Goal: Transaction & Acquisition: Purchase product/service

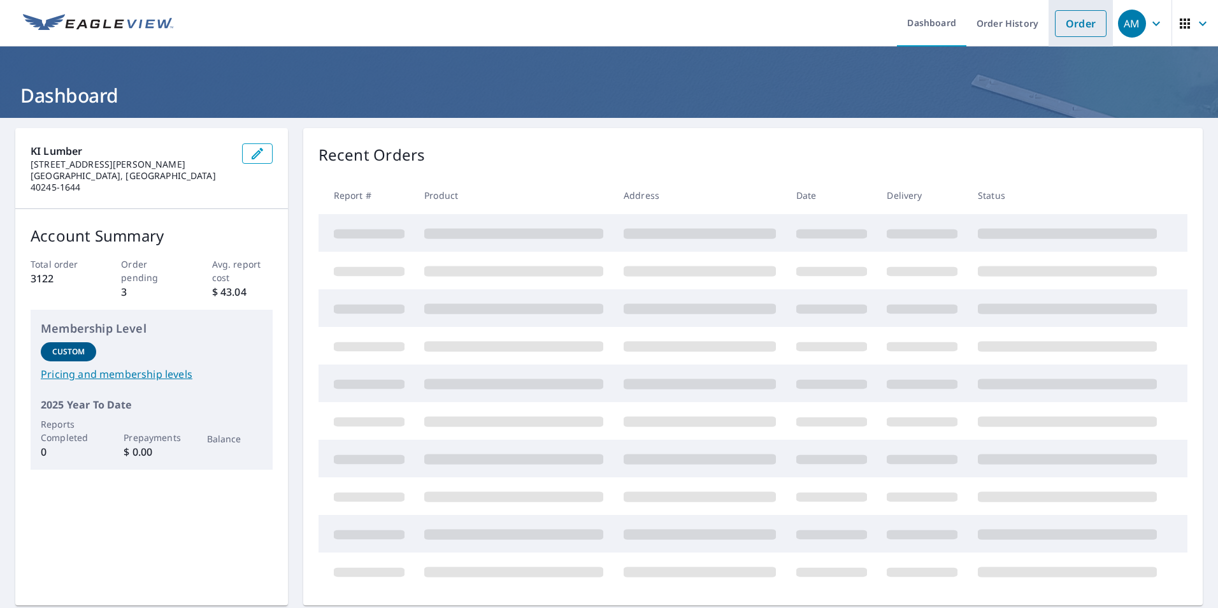
click at [1074, 27] on link "Order" at bounding box center [1081, 23] width 52 height 27
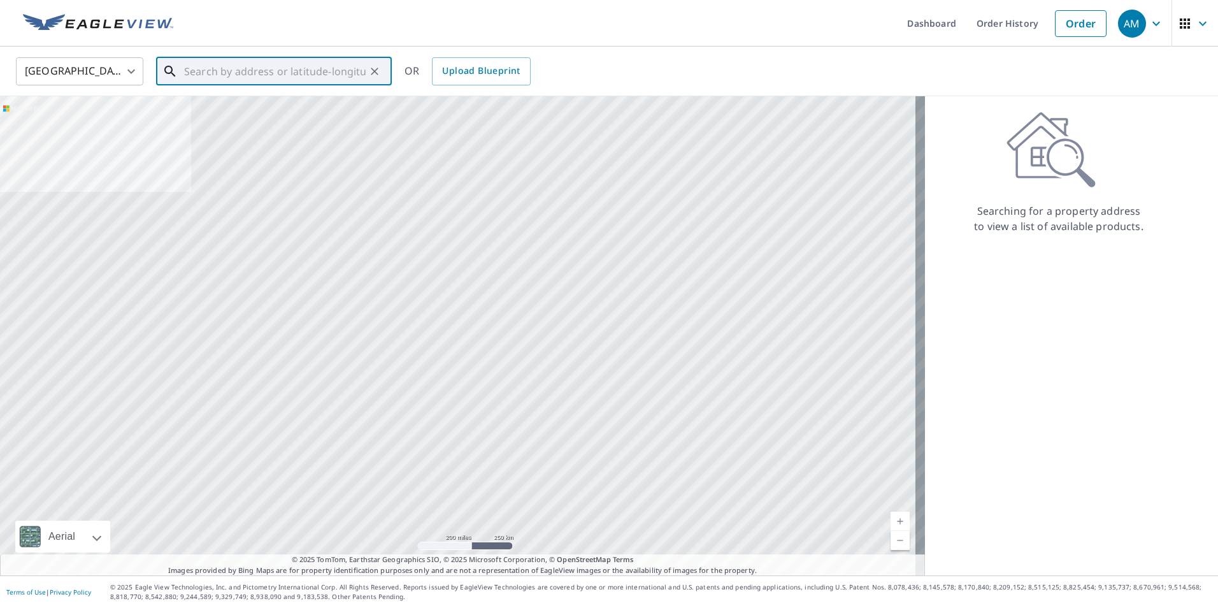
click at [197, 70] on input "text" at bounding box center [275, 72] width 182 height 36
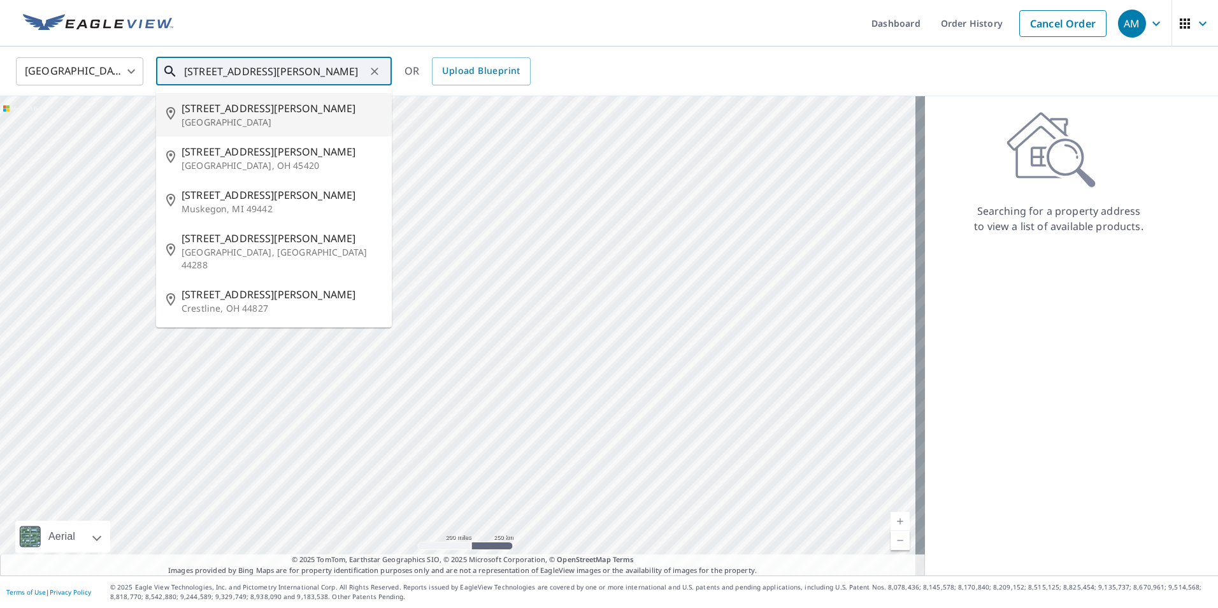
click at [196, 71] on input "[STREET_ADDRESS][PERSON_NAME]" at bounding box center [275, 72] width 182 height 36
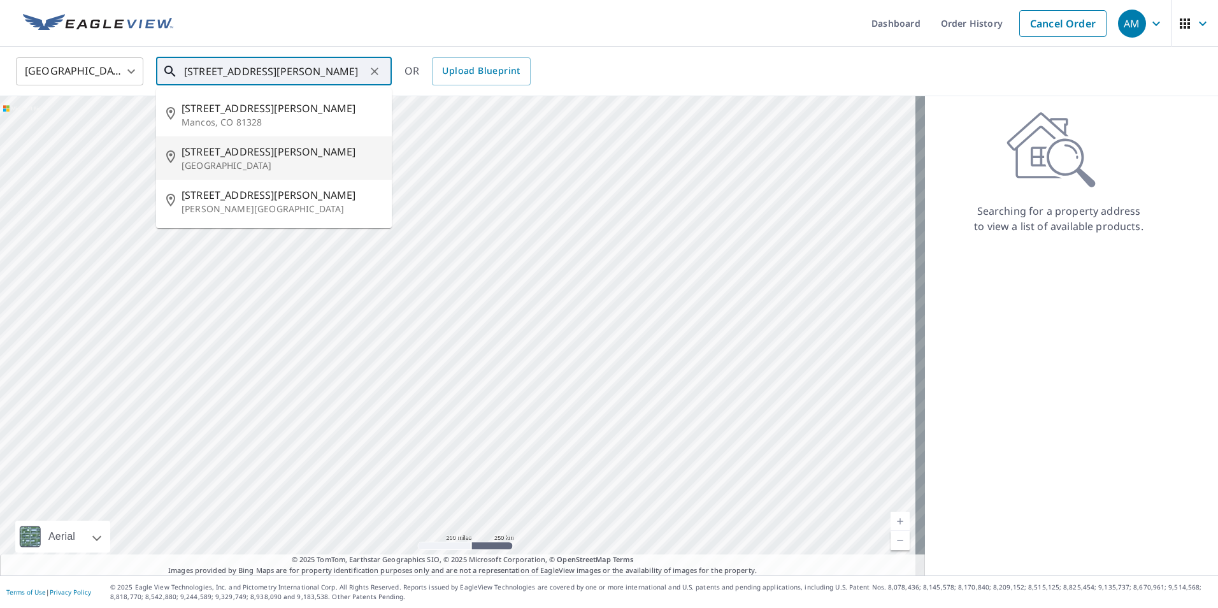
click at [241, 154] on span "[STREET_ADDRESS][PERSON_NAME]" at bounding box center [282, 151] width 200 height 15
type input "[STREET_ADDRESS][PERSON_NAME]"
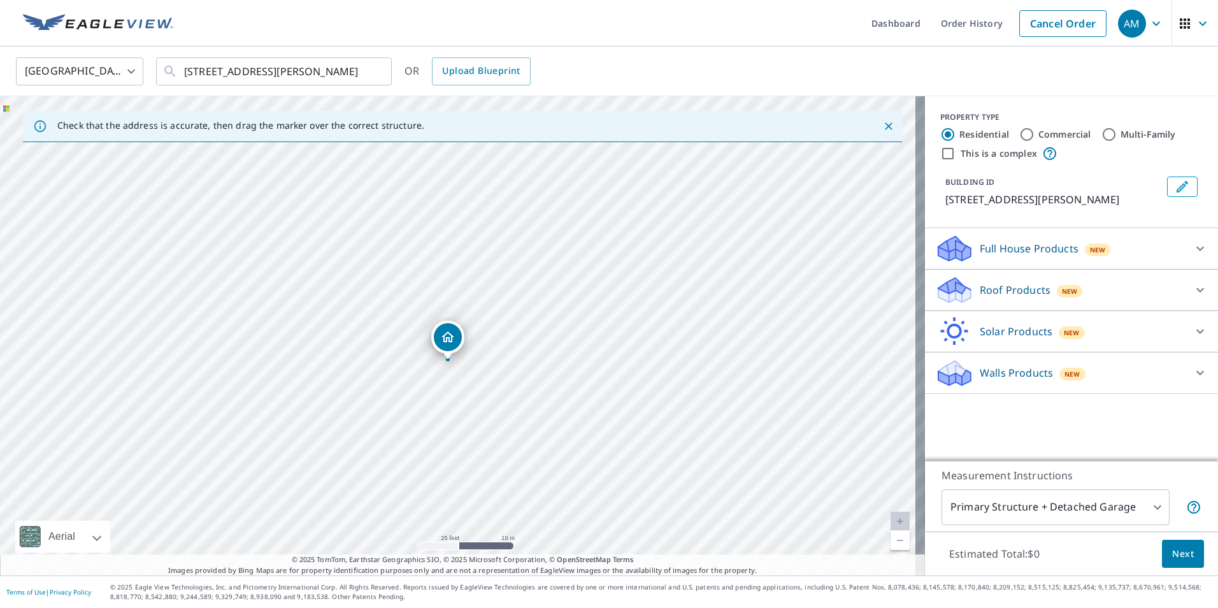
drag, startPoint x: 454, startPoint y: 323, endPoint x: 450, endPoint y: 345, distance: 21.9
click at [1196, 292] on icon at bounding box center [1200, 290] width 8 height 4
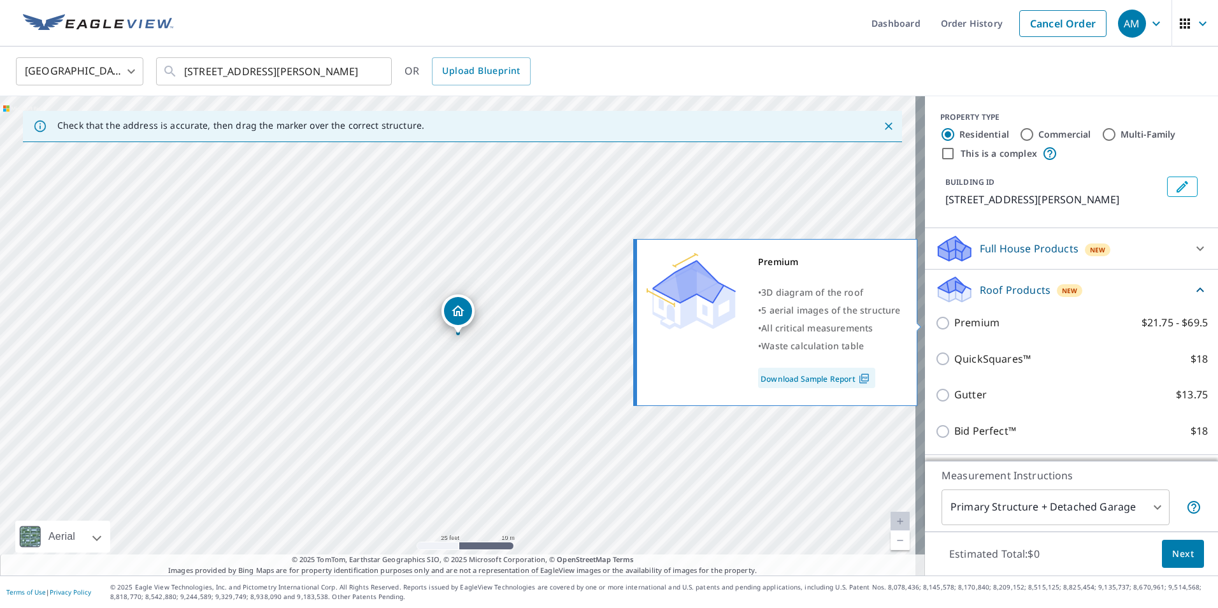
click at [935, 324] on input "Premium $21.75 - $69.5" at bounding box center [944, 322] width 19 height 15
checkbox input "true"
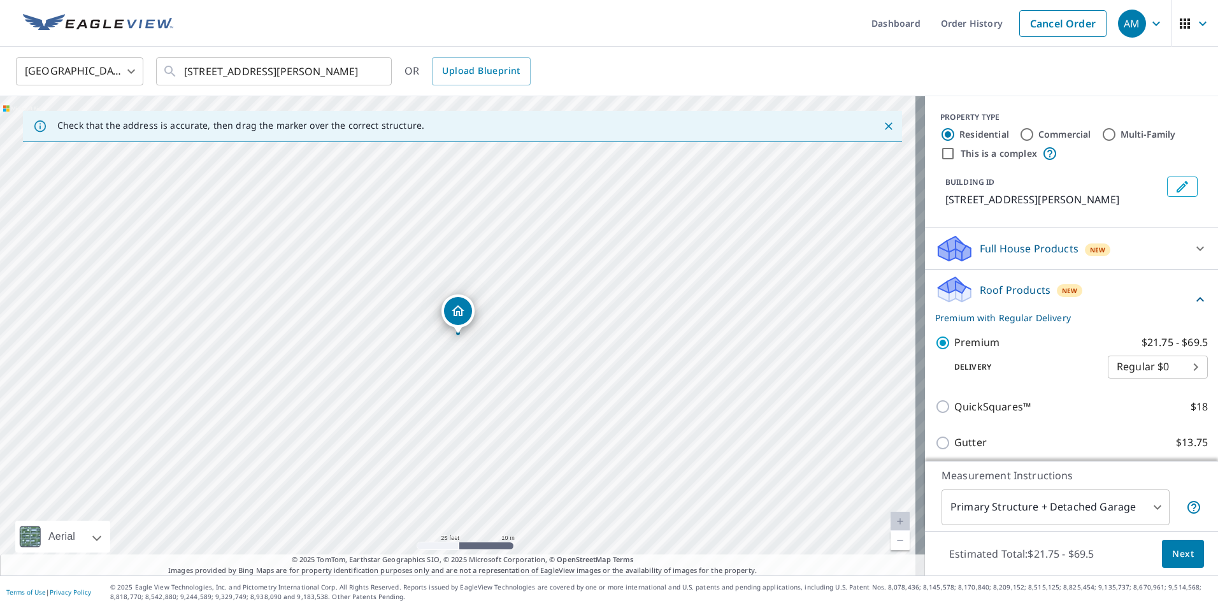
click at [1173, 547] on span "Next" at bounding box center [1183, 554] width 22 height 16
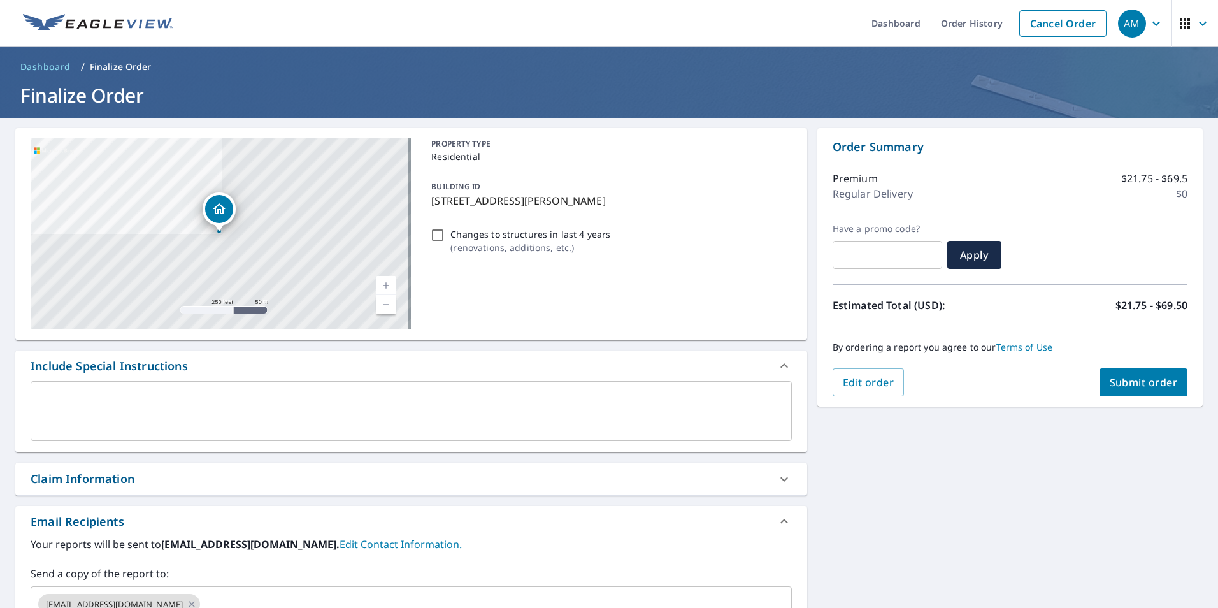
click at [80, 460] on div "[STREET_ADDRESS][PERSON_NAME] A standard road map Aerial A detailed look from a…" at bounding box center [411, 441] width 792 height 626
click at [85, 477] on div "Claim Information" at bounding box center [83, 478] width 104 height 17
checkbox input "true"
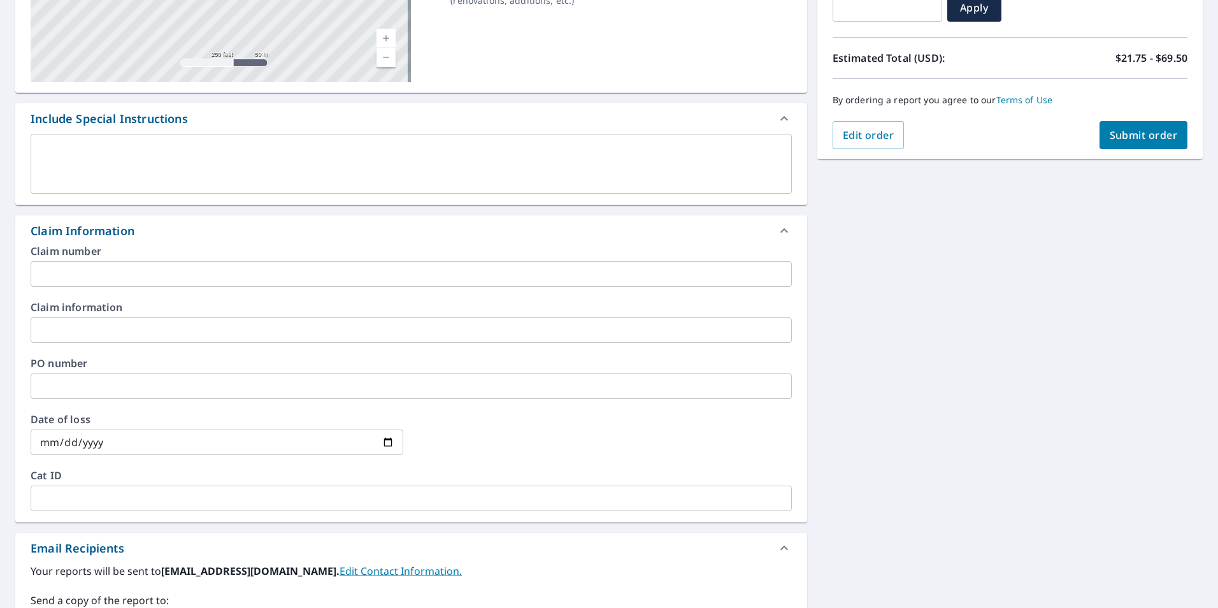
scroll to position [255, 0]
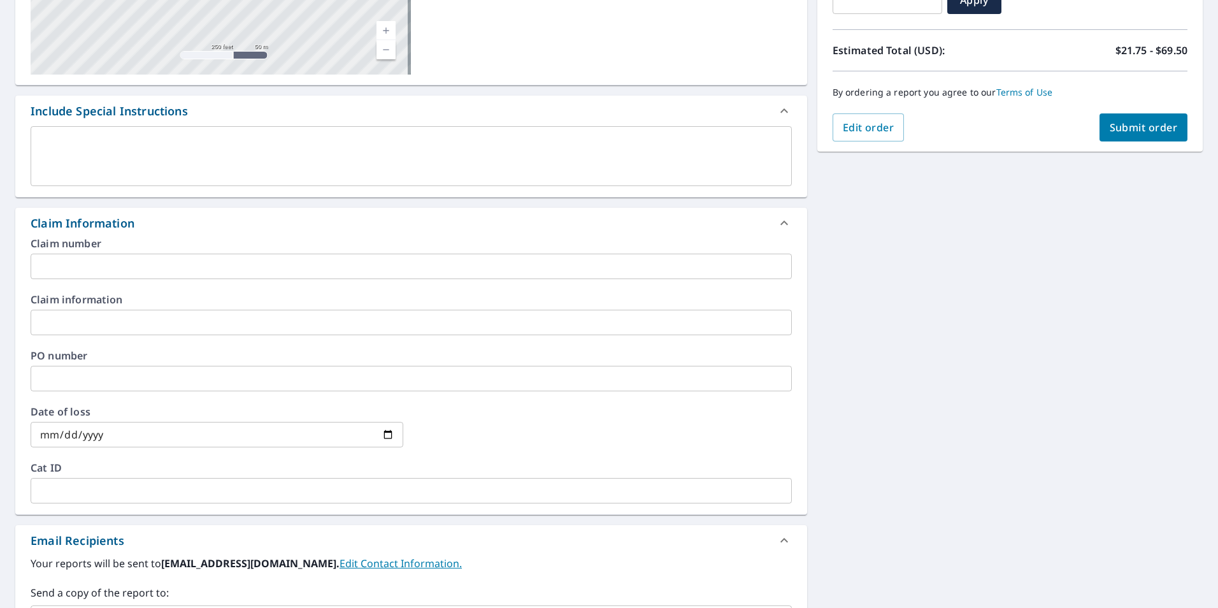
click at [62, 373] on input "text" at bounding box center [411, 378] width 761 height 25
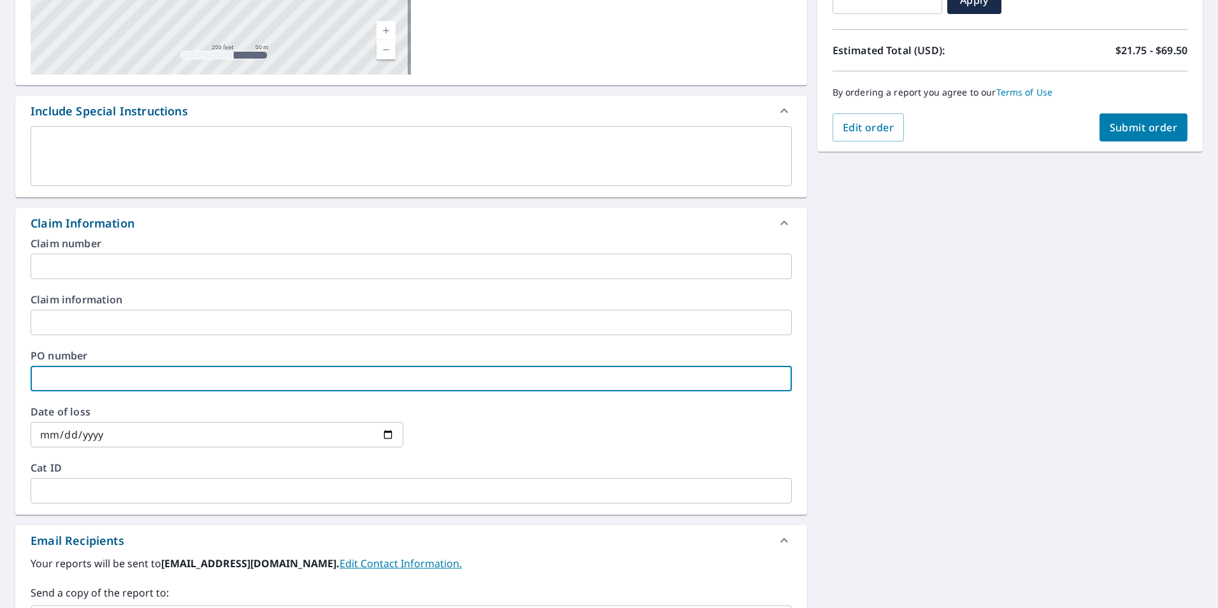
type input "H"
checkbox input "true"
type input "HU"
checkbox input "true"
type input "HUN"
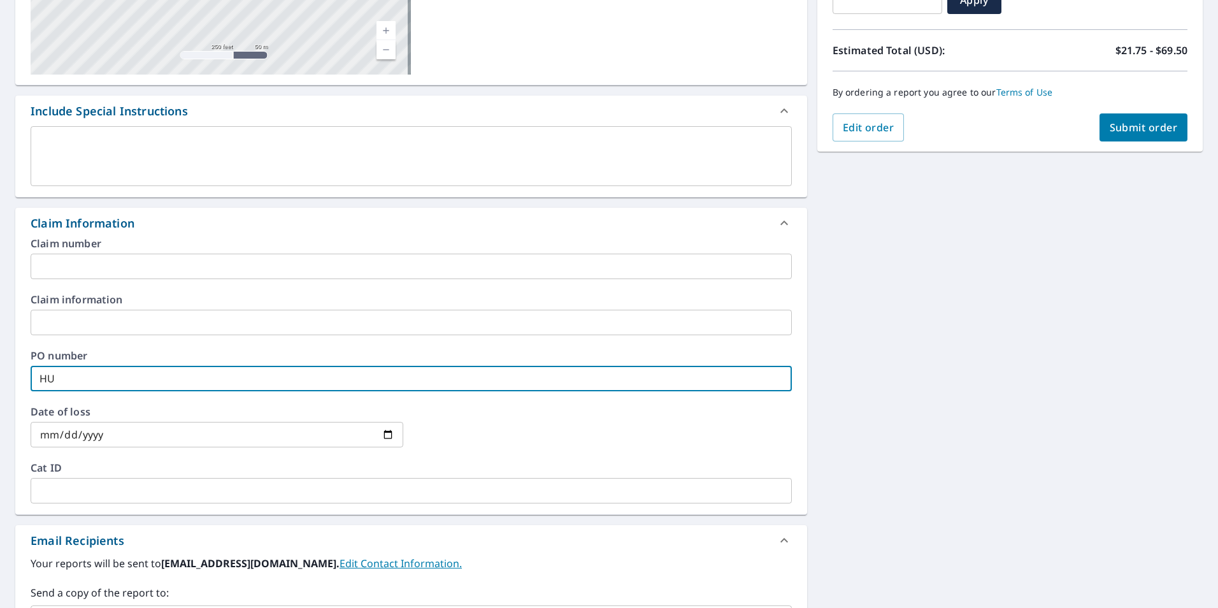
checkbox input "true"
type input "[PERSON_NAME]"
checkbox input "true"
type input "[PERSON_NAME]"
checkbox input "true"
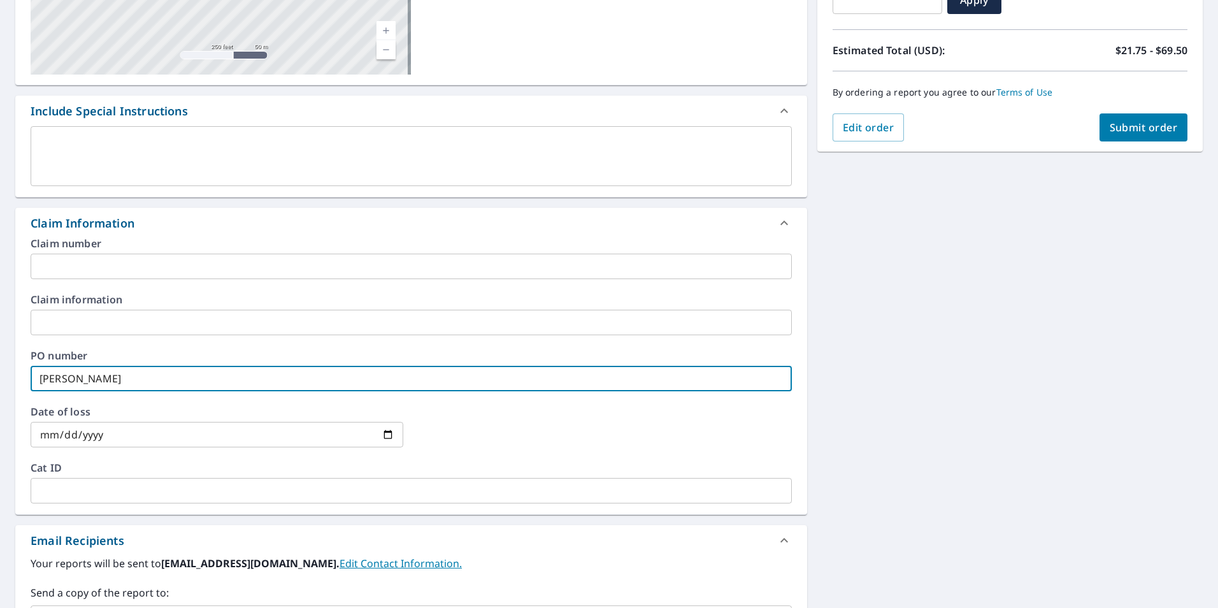
type input "HUNTER"
checkbox input "true"
type input "HUNTER&"
checkbox input "true"
type input "HUNTER"
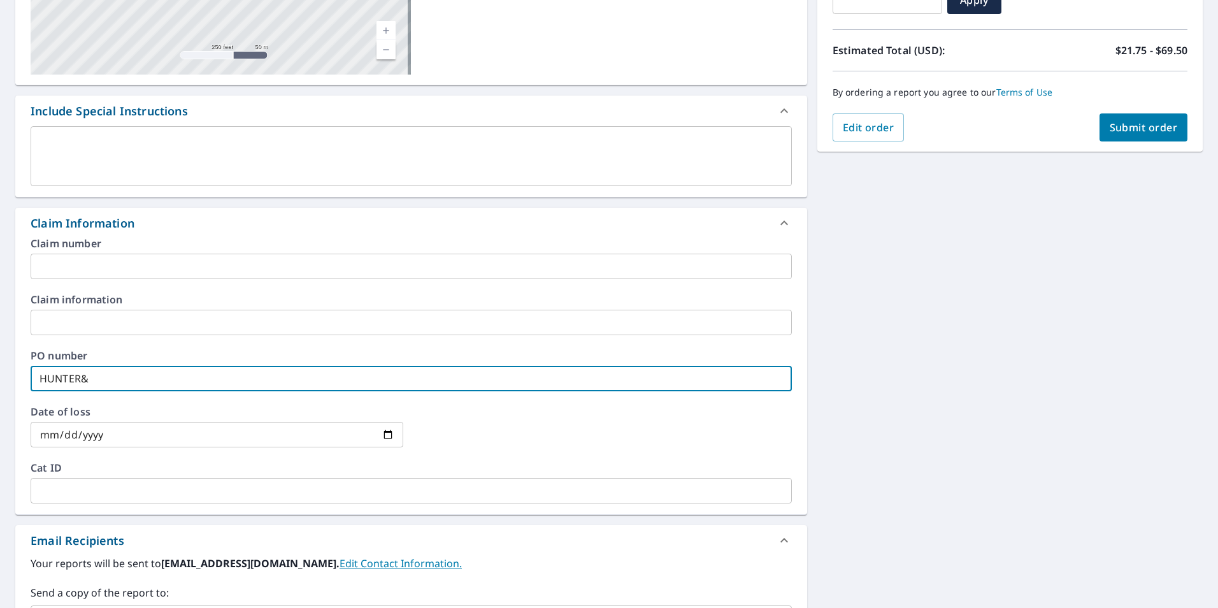
checkbox input "true"
type input "HUNTER"
checkbox input "true"
type input "HUNTER &"
checkbox input "true"
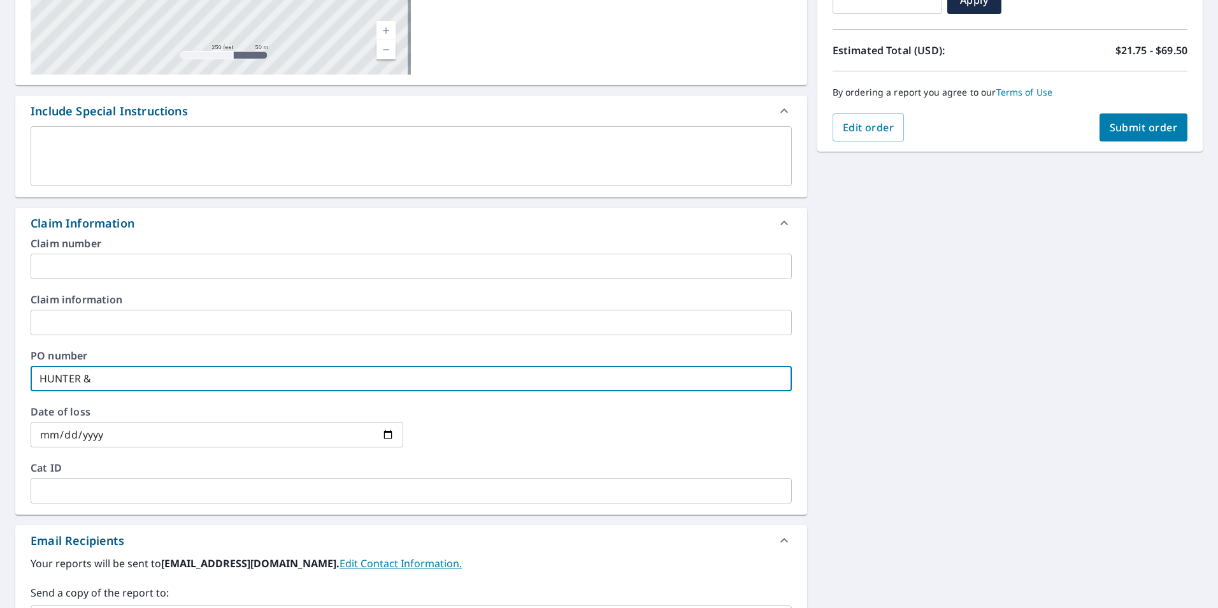
type input "HUNTER &"
checkbox input "true"
type input "HUNTER & A"
checkbox input "true"
type input "HUNTER & AS"
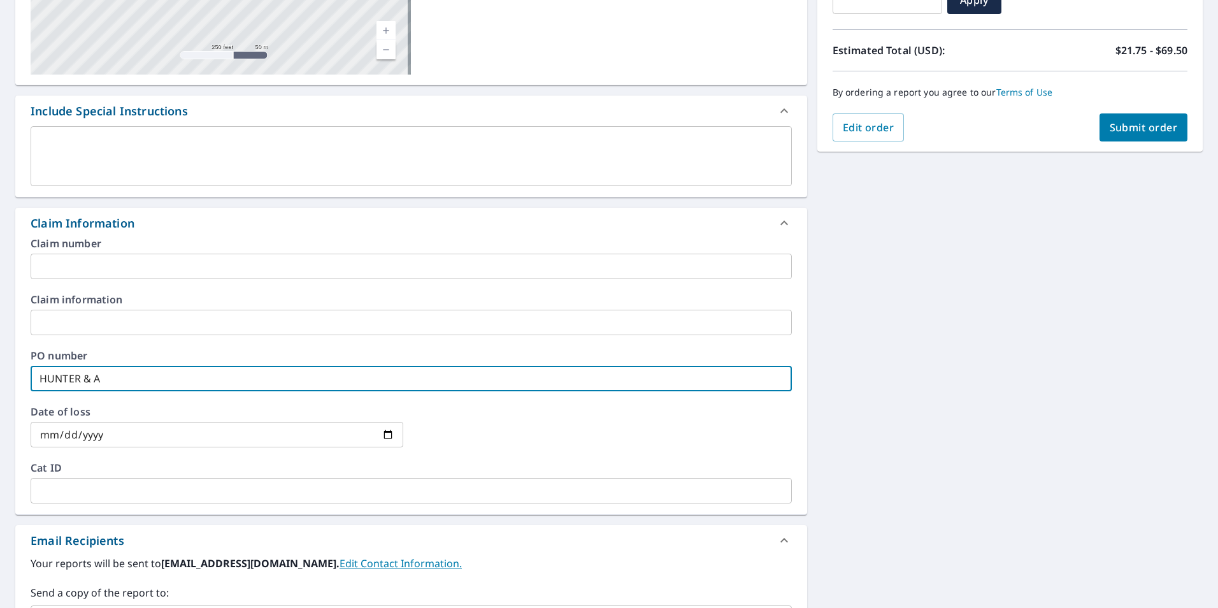
checkbox input "true"
type input "HUNTER & ASS"
checkbox input "true"
type input "HUNTER & ASSO"
checkbox input "true"
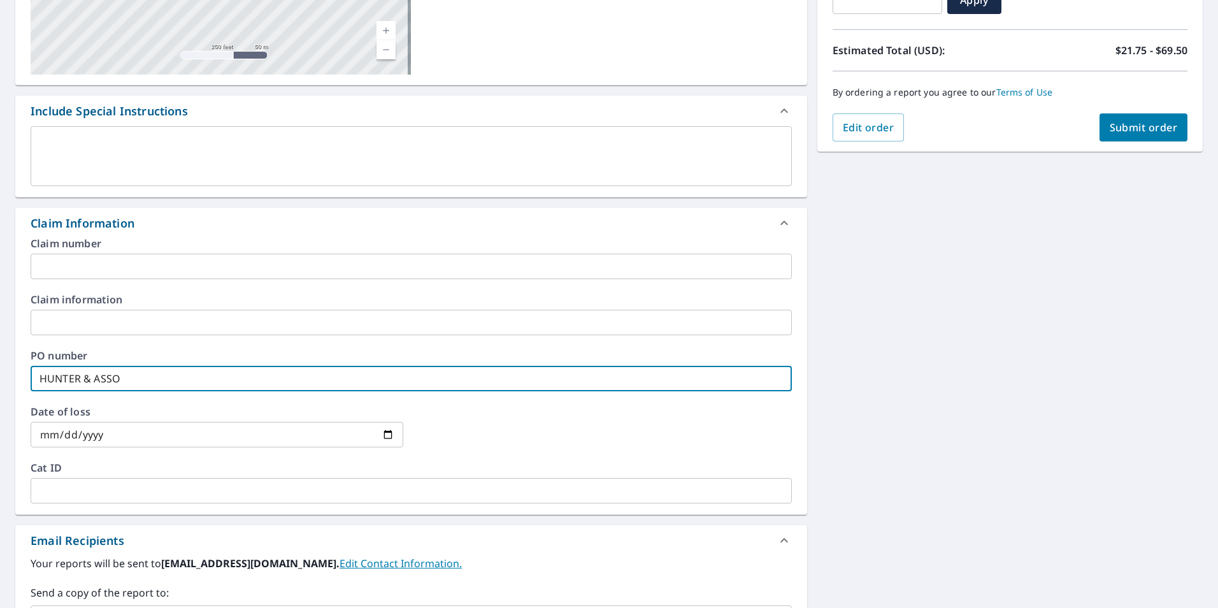
type input "HUNTER & ASSOC"
checkbox input "true"
type input "HUNTER & ASSOCI"
checkbox input "true"
type input "HUNTER & ASSOCIA"
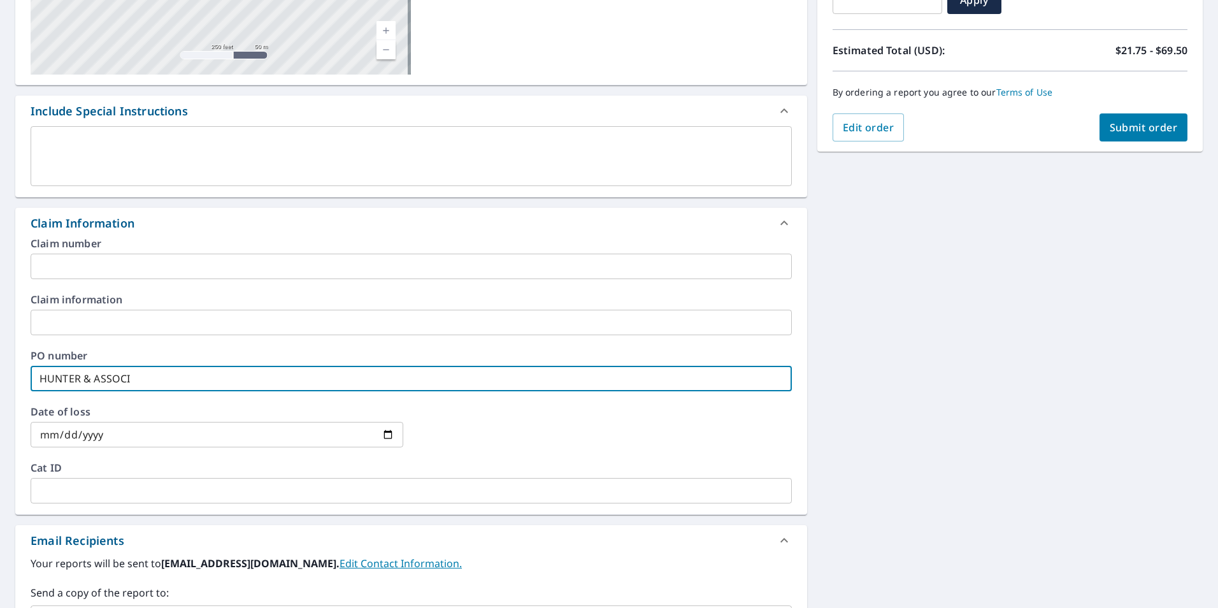
checkbox input "true"
type input "HUNTER & ASSOCIAT"
checkbox input "true"
type input "HUNTER & ASSOCIATE"
checkbox input "true"
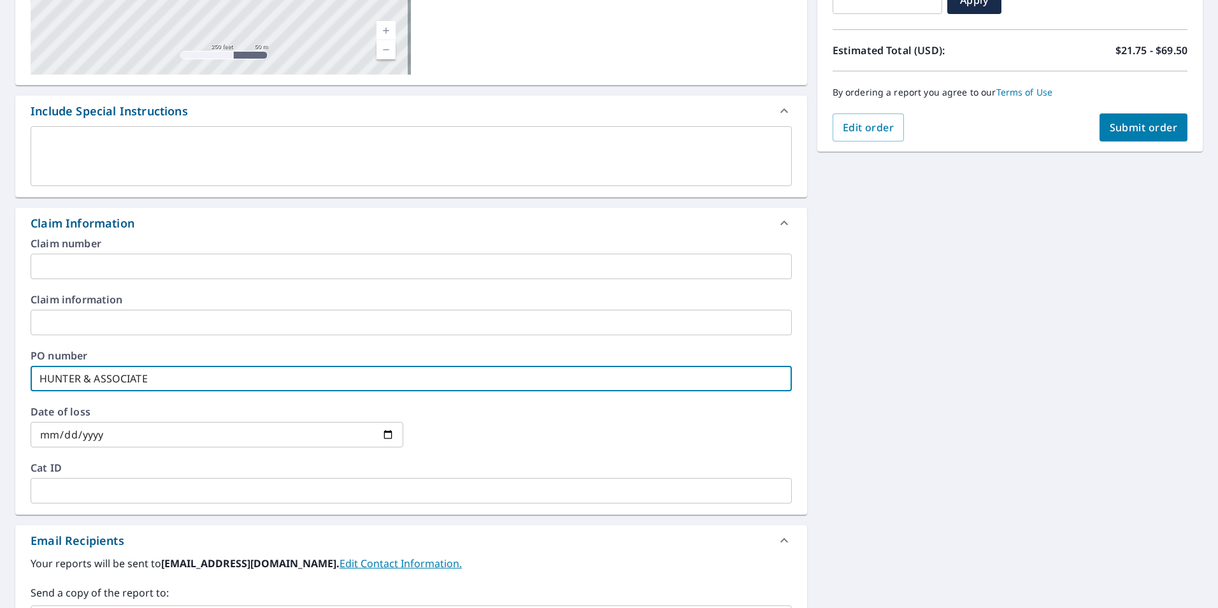
type input "HUNTER & ASSOCIATES"
checkbox input "true"
type input "HUNTER & ASSOCIATES/"
checkbox input "true"
type input "HUNTER & ASSOCIATES/T"
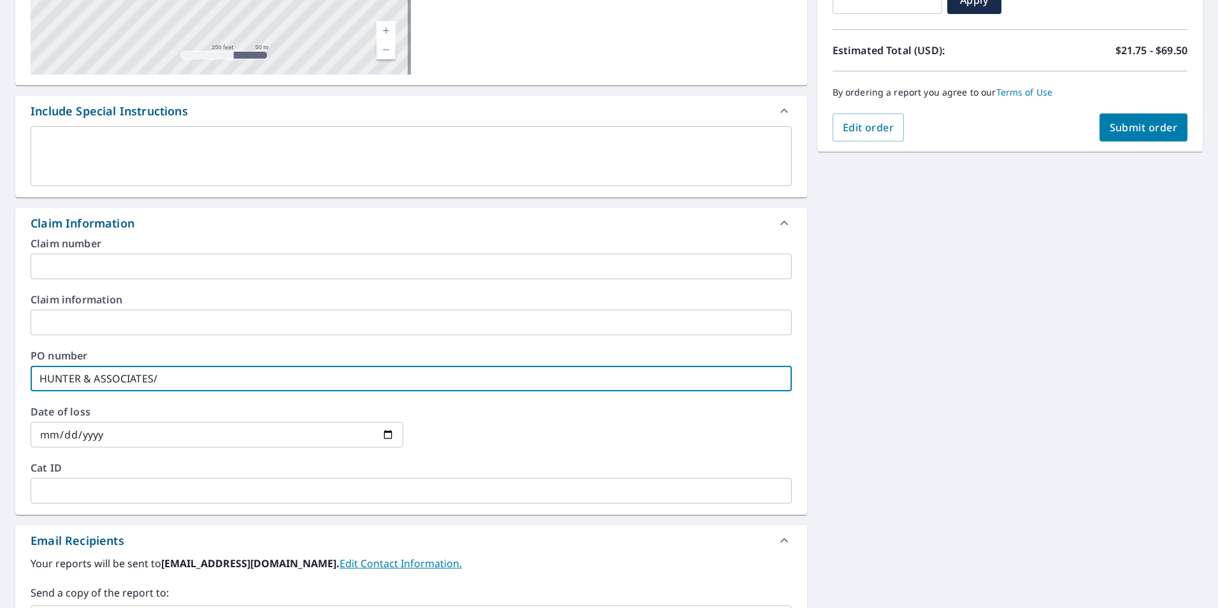
checkbox input "true"
type input "HUNTER & ASSOCIATES/TI"
checkbox input "true"
type input "HUNTER & ASSOCIATES/[PERSON_NAME]"
checkbox input "true"
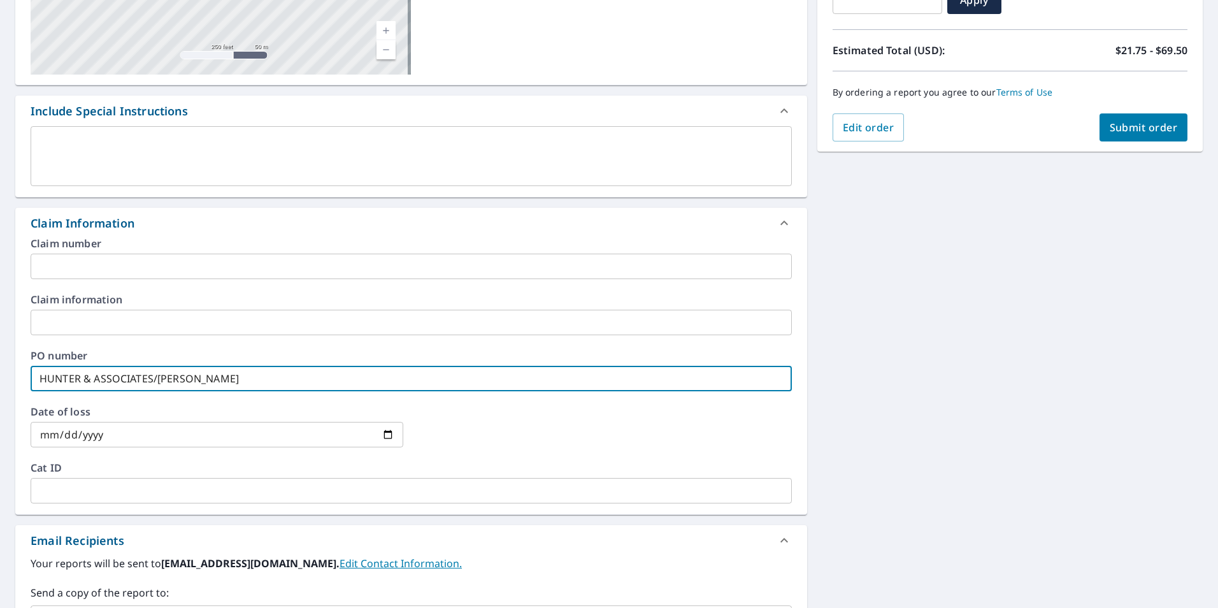
type input "HUNTER & ASSOCIATES/[PERSON_NAME]"
checkbox input "true"
type input "HUNTER & ASSOCIATES/[PERSON_NAME]"
checkbox input "true"
type input "HUNTER & ASSOCIATES/[PERSON_NAME]"
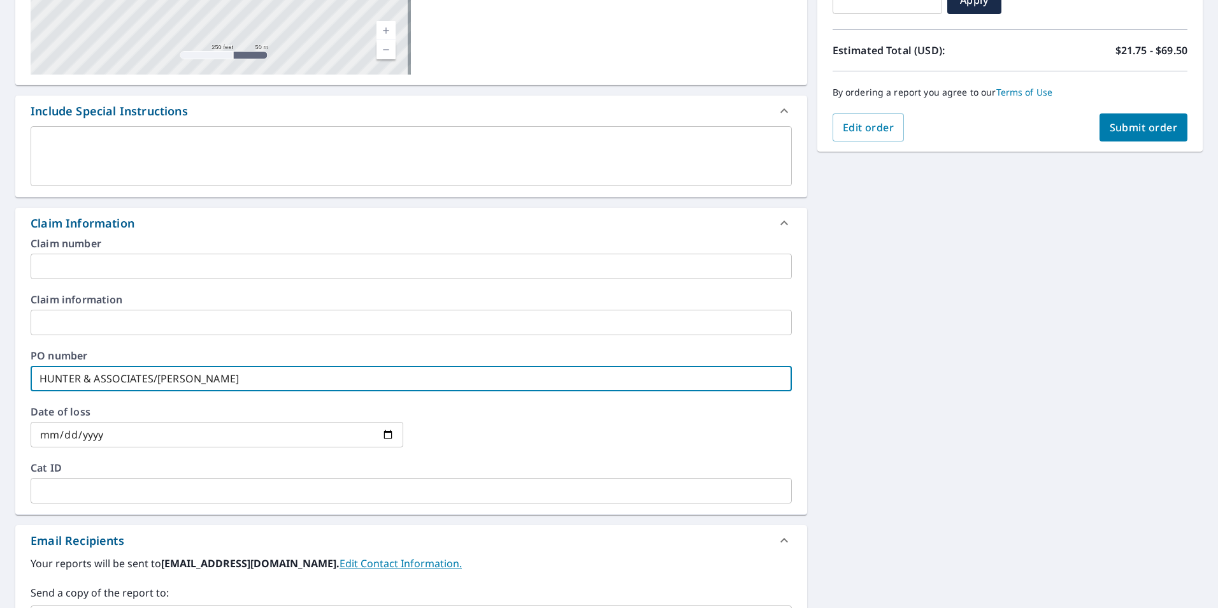
checkbox input "true"
type input "HUNTER & ASSOCIATES/[PERSON_NAME]"
checkbox input "true"
type input "HUNTER & ASSOCIATES/[PERSON_NAME]"
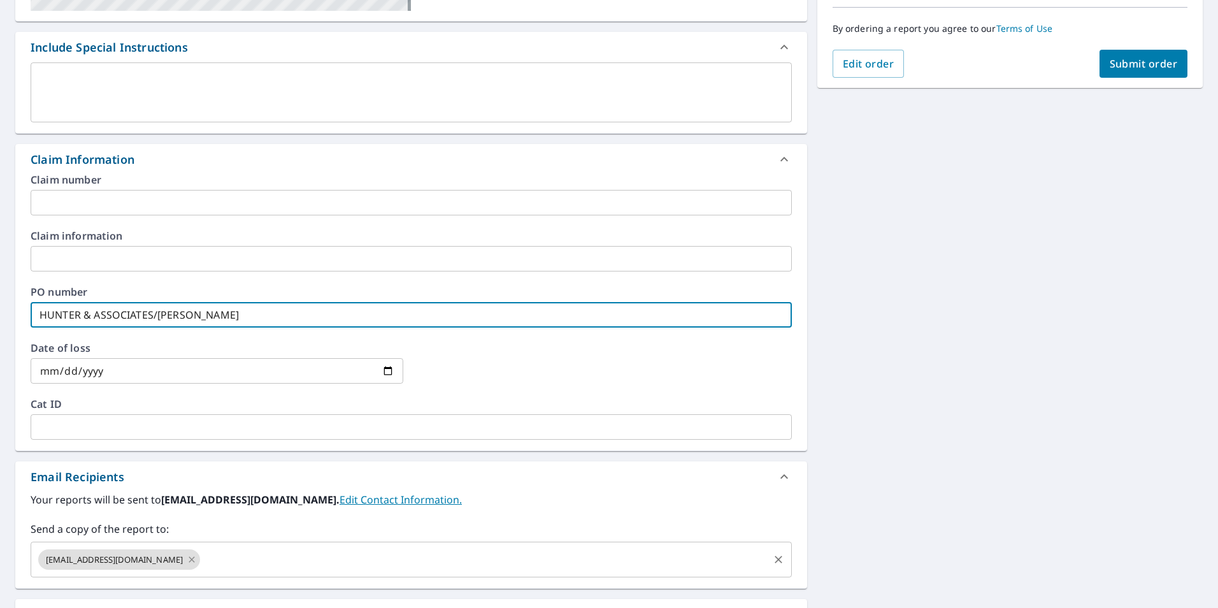
click at [187, 559] on icon at bounding box center [192, 559] width 10 height 14
checkbox input "true"
type input "HUNTER & ASSOCIATES/[PERSON_NAME]"
click at [50, 557] on input "text" at bounding box center [401, 559] width 731 height 24
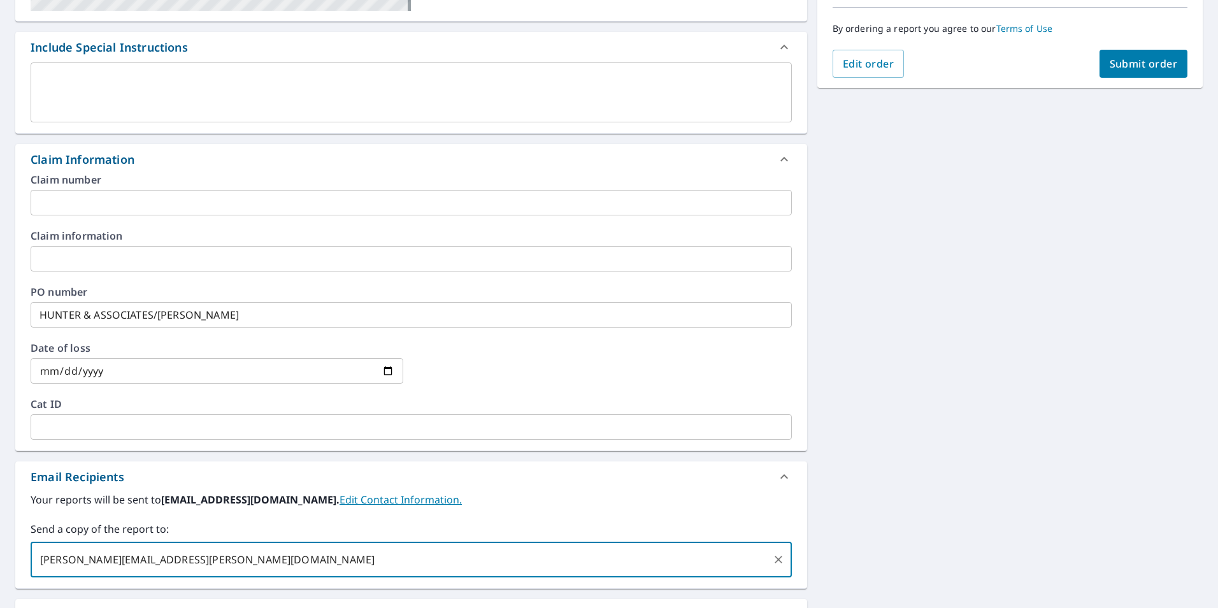
type input "[PERSON_NAME][EMAIL_ADDRESS][PERSON_NAME][DOMAIN_NAME]"
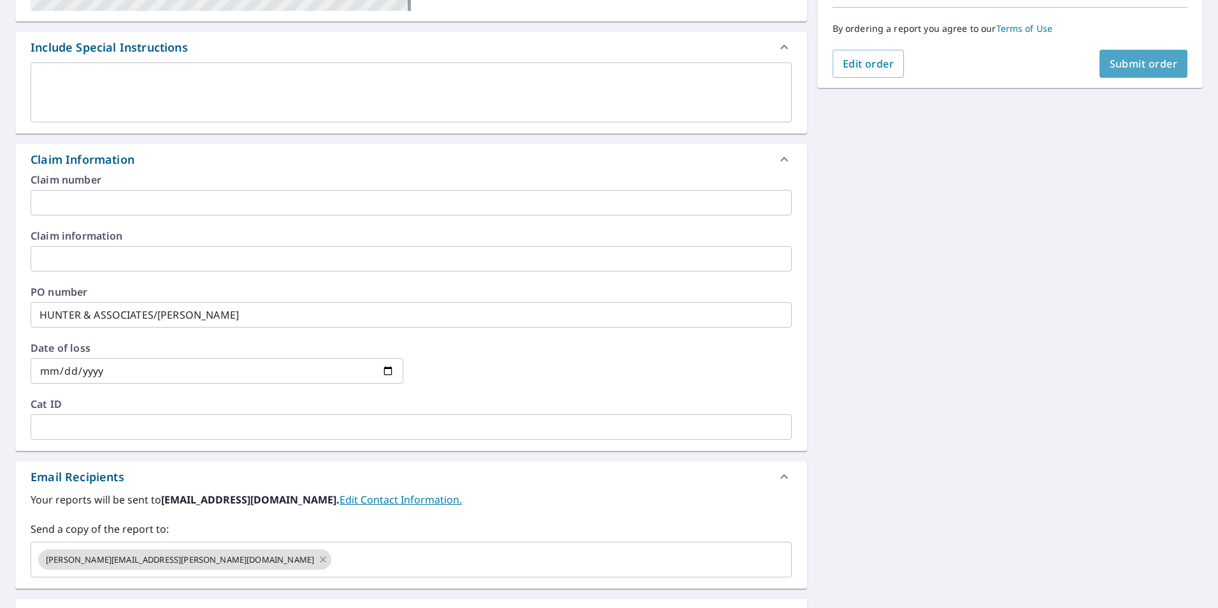
click at [1147, 66] on span "Submit order" at bounding box center [1144, 64] width 68 height 14
checkbox input "true"
